Goal: Information Seeking & Learning: Check status

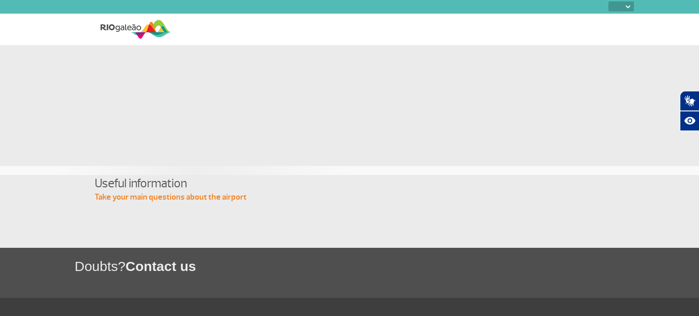
select select
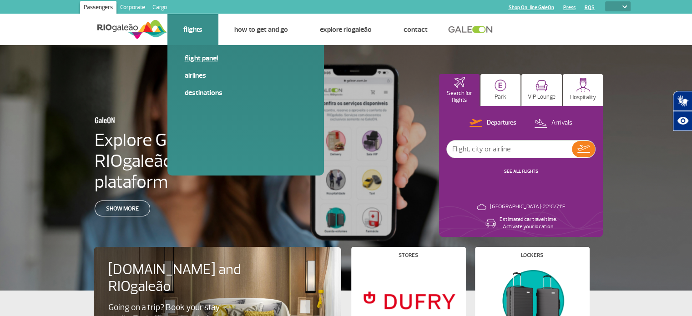
click at [200, 61] on link "Flight panel" at bounding box center [246, 58] width 122 height 10
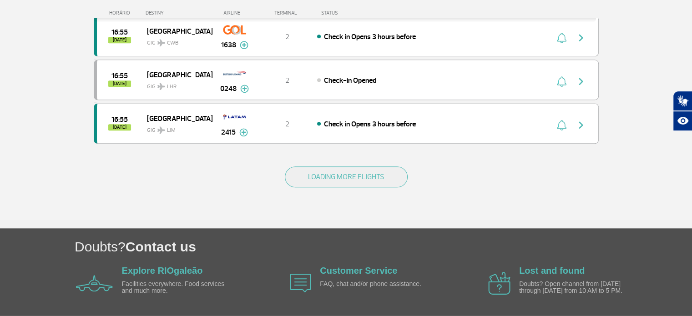
scroll to position [909, 0]
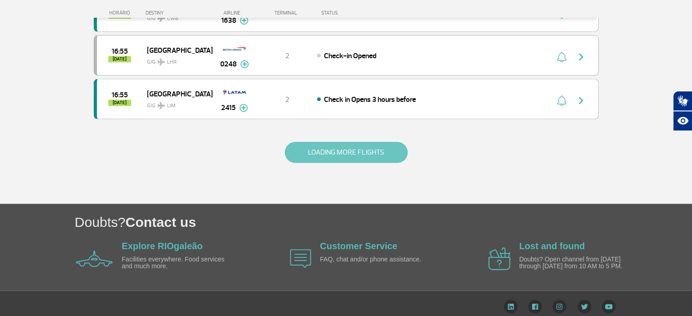
click at [372, 142] on button "LOADING MORE FLIGHTS" at bounding box center [346, 152] width 123 height 21
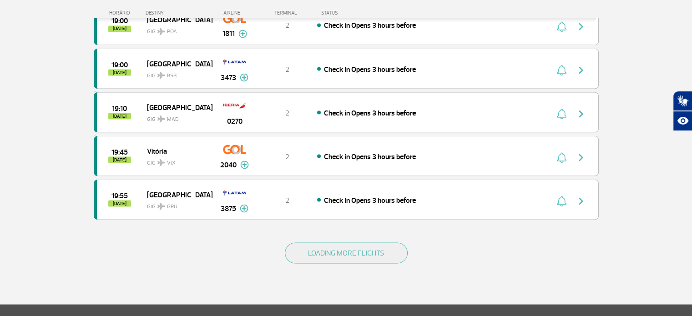
scroll to position [1682, 0]
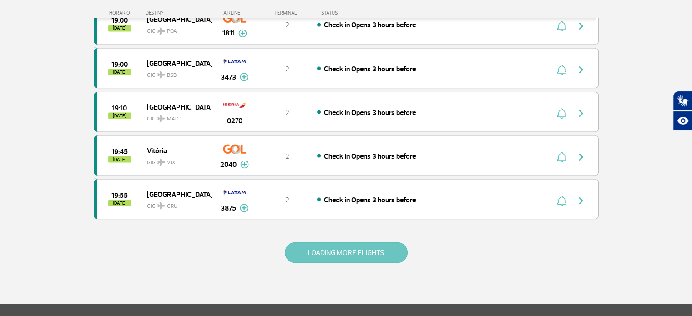
click at [379, 242] on button "LOADING MORE FLIGHTS" at bounding box center [346, 252] width 123 height 21
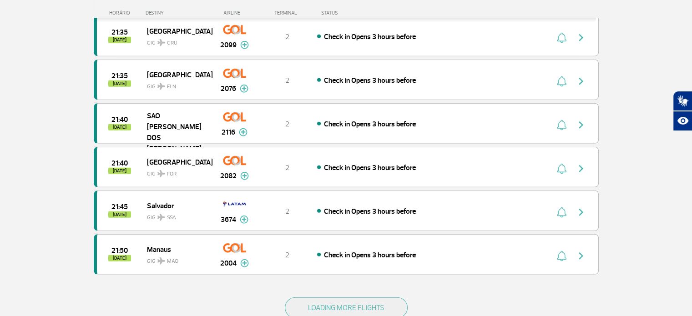
scroll to position [2503, 0]
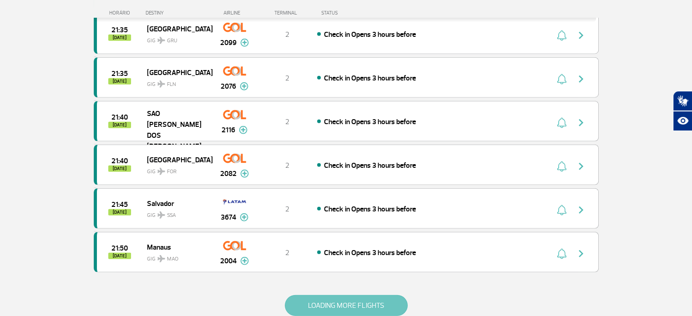
click at [366, 295] on button "LOADING MORE FLIGHTS" at bounding box center [346, 305] width 123 height 21
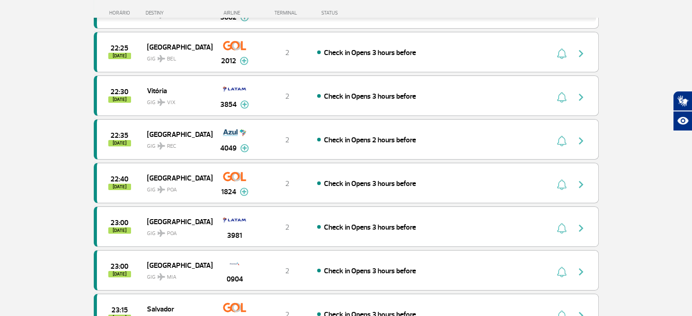
scroll to position [3367, 0]
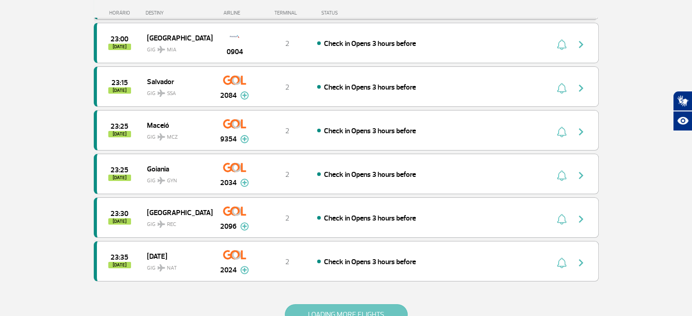
click at [360, 304] on button "LOADING MORE FLIGHTS" at bounding box center [346, 314] width 123 height 21
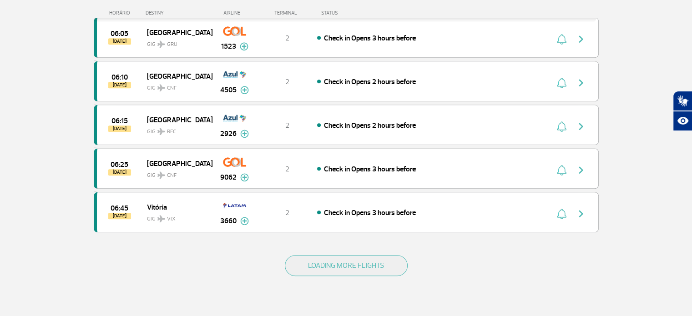
scroll to position [4374, 0]
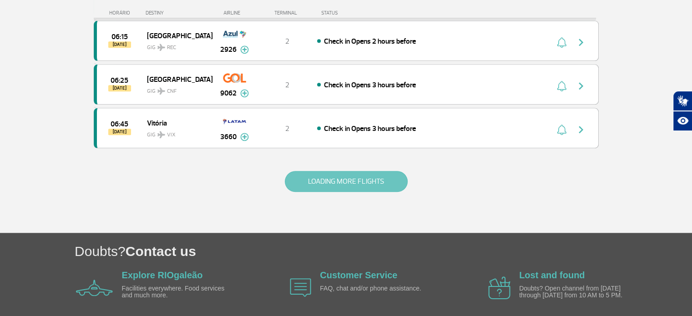
click at [387, 171] on button "LOADING MORE FLIGHTS" at bounding box center [346, 181] width 123 height 21
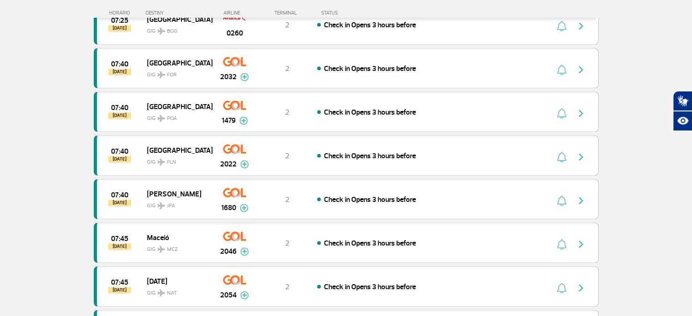
scroll to position [5241, 0]
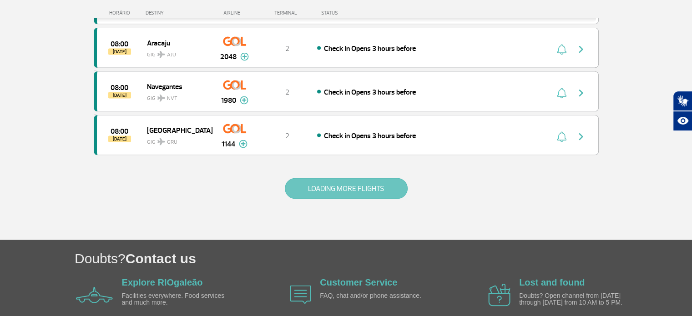
click at [387, 178] on button "LOADING MORE FLIGHTS" at bounding box center [346, 188] width 123 height 21
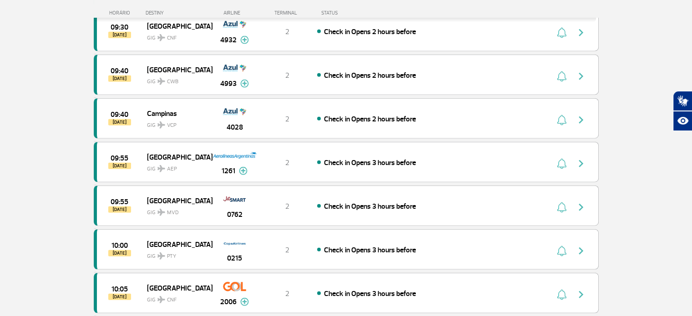
scroll to position [6107, 0]
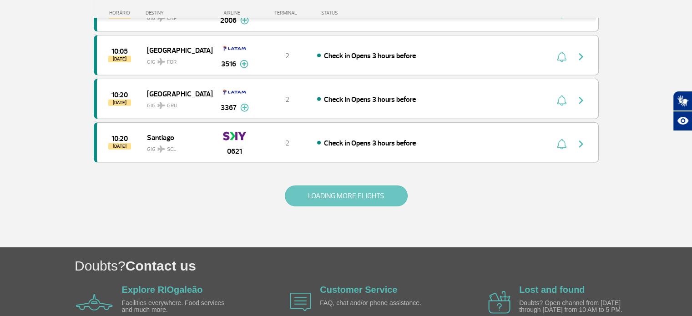
click at [385, 186] on button "LOADING MORE FLIGHTS" at bounding box center [346, 196] width 123 height 21
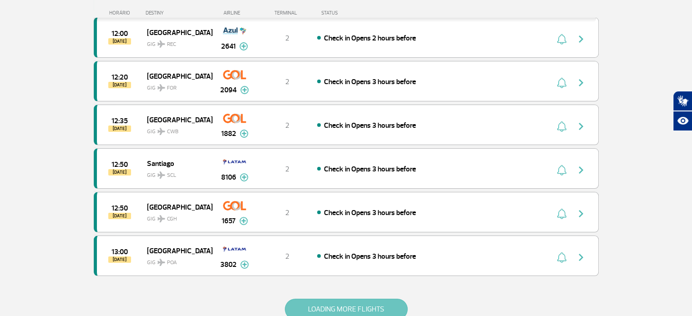
scroll to position [6881, 0]
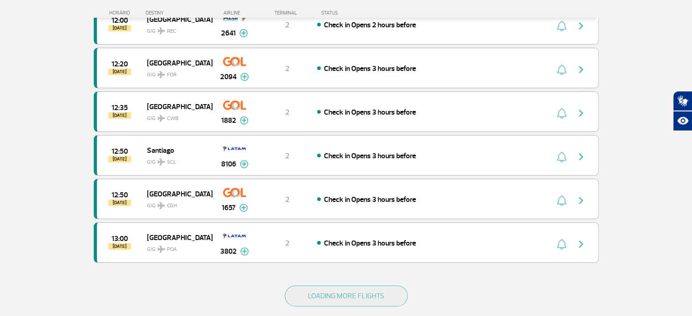
click at [373, 274] on div "LOADING MORE FLIGHTS" at bounding box center [346, 310] width 505 height 73
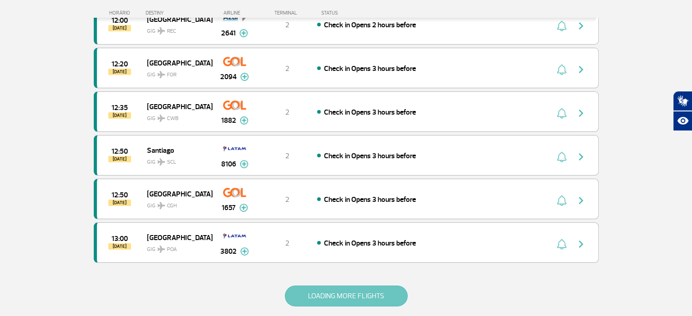
click at [373, 286] on button "LOADING MORE FLIGHTS" at bounding box center [346, 296] width 123 height 21
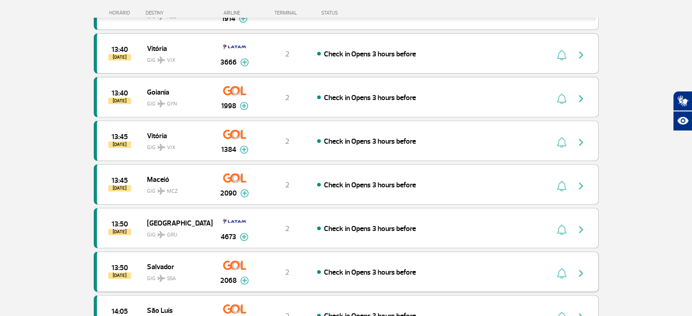
scroll to position [7352, 0]
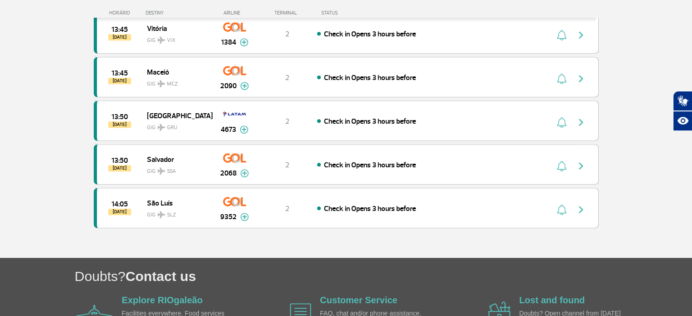
click at [378, 240] on div at bounding box center [346, 249] width 505 height 18
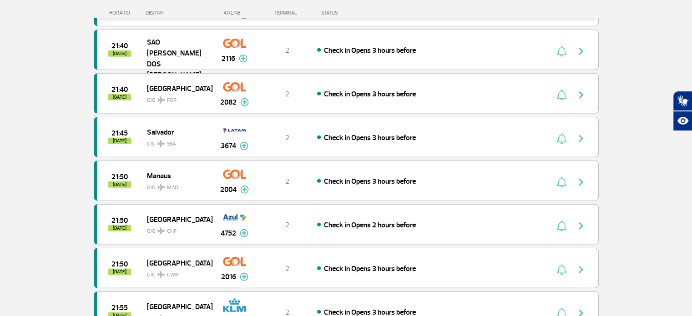
scroll to position [2620, 0]
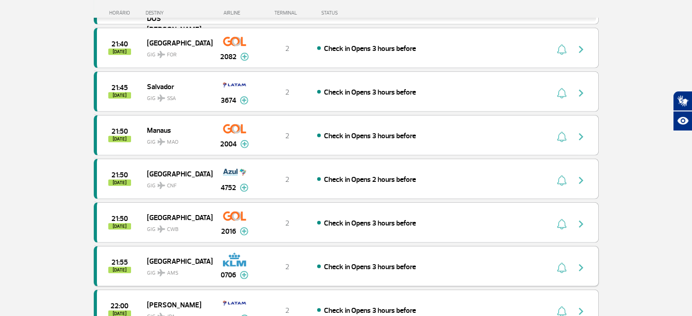
click at [175, 255] on span "[GEOGRAPHIC_DATA]" at bounding box center [176, 261] width 58 height 12
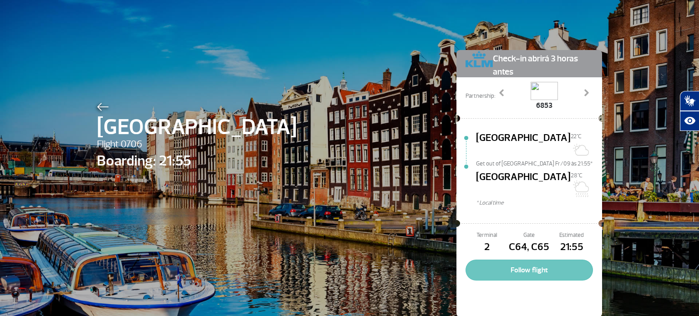
click at [523, 260] on button "Follow flight" at bounding box center [528, 270] width 127 height 21
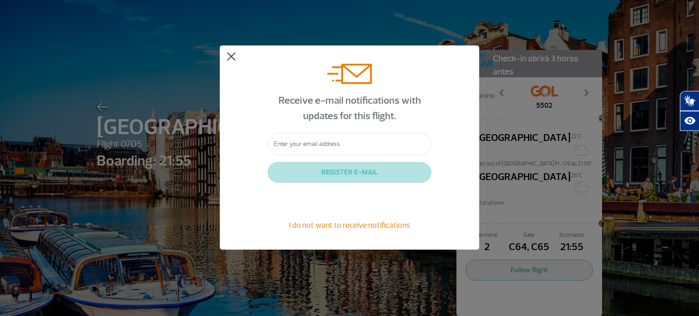
click at [232, 58] on button at bounding box center [231, 56] width 9 height 9
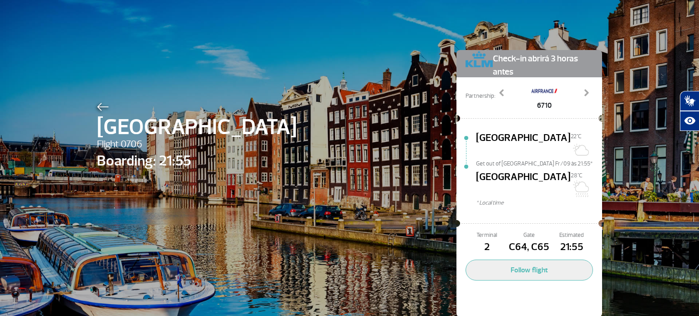
click at [504, 170] on span "[GEOGRAPHIC_DATA]" at bounding box center [523, 184] width 95 height 29
click at [498, 92] on span at bounding box center [501, 92] width 9 height 9
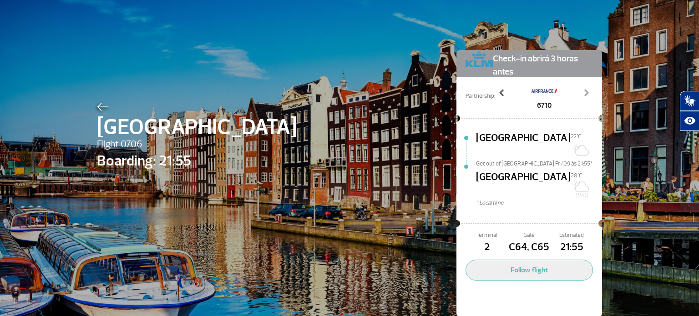
click at [498, 92] on span at bounding box center [501, 92] width 9 height 9
click at [584, 92] on span at bounding box center [586, 92] width 9 height 9
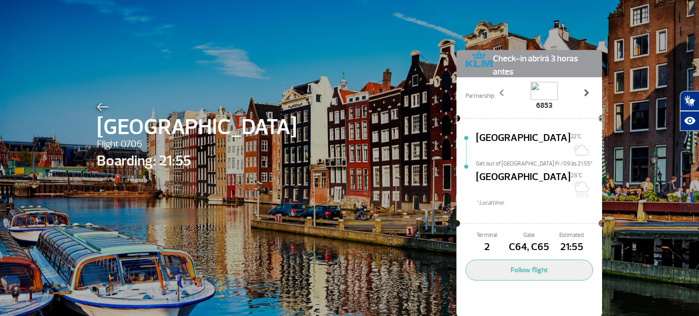
click at [584, 92] on span at bounding box center [586, 92] width 9 height 9
click at [101, 107] on img at bounding box center [103, 107] width 12 height 8
